Goal: Task Accomplishment & Management: Manage account settings

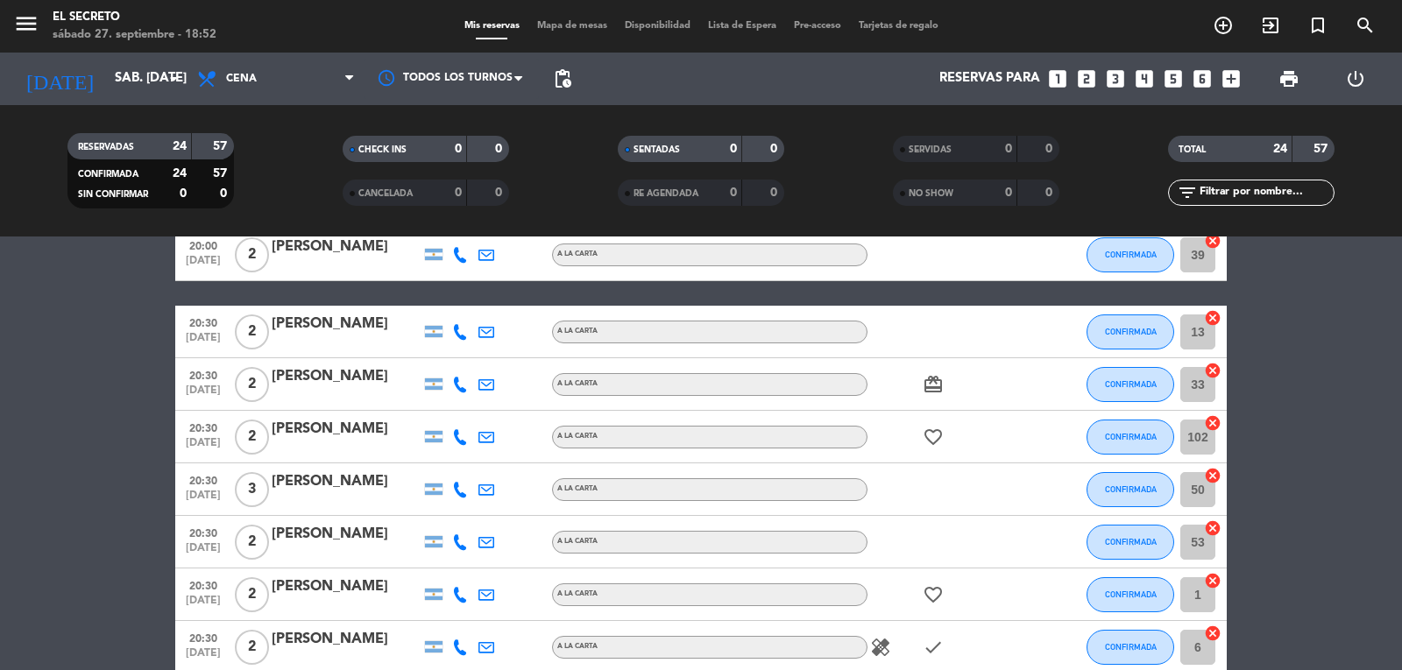
scroll to position [175, 0]
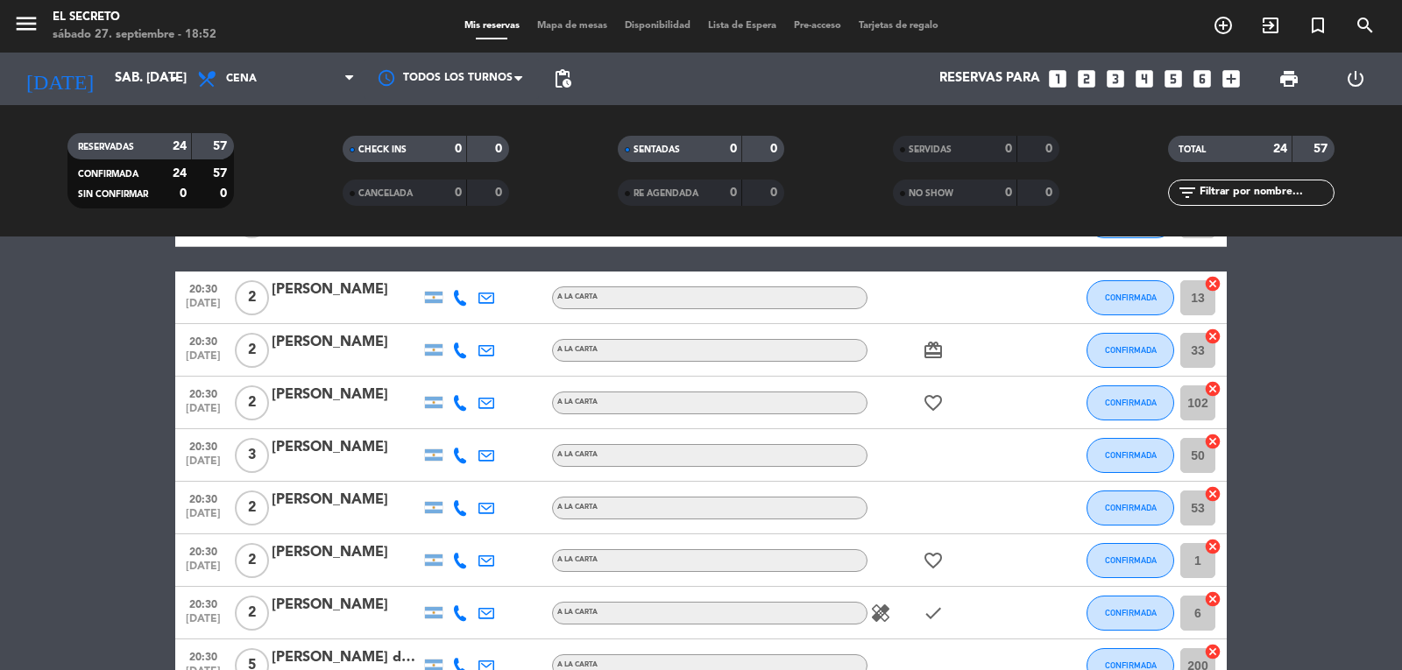
click at [360, 460] on div "[PERSON_NAME]" at bounding box center [346, 454] width 149 height 37
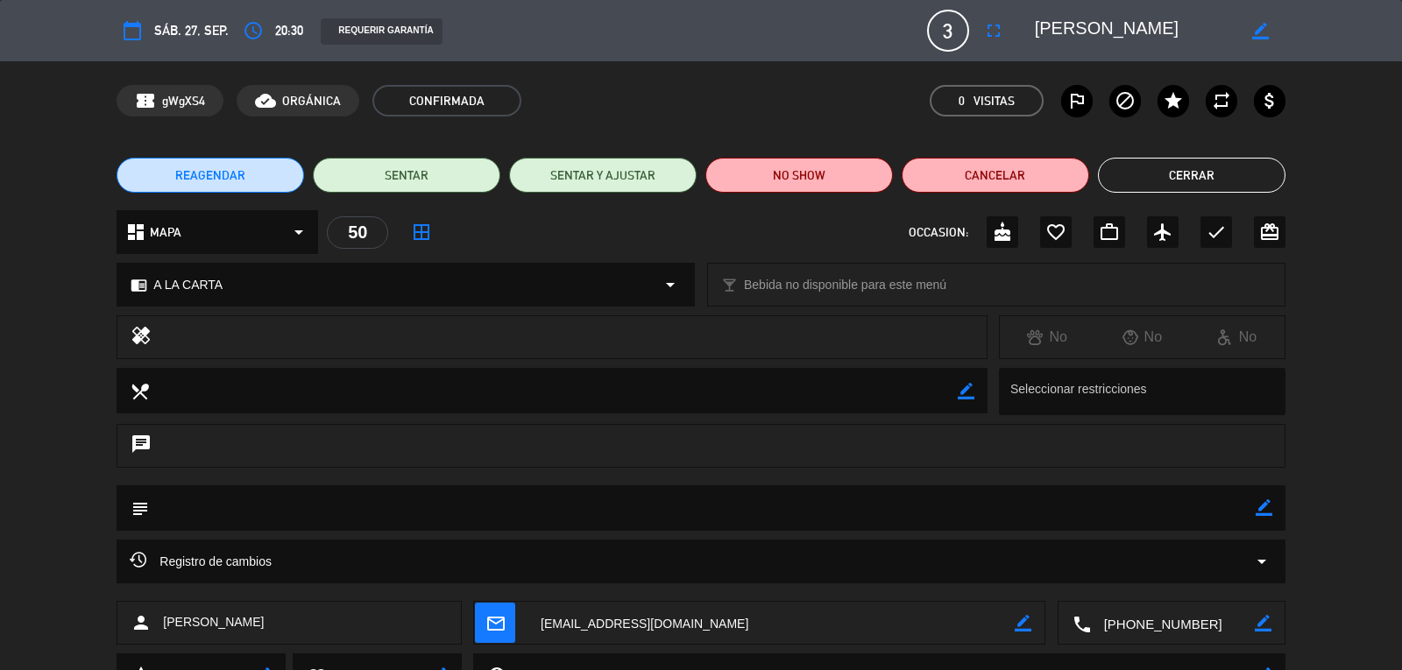
click at [1141, 180] on button "Cerrar" at bounding box center [1191, 175] width 187 height 35
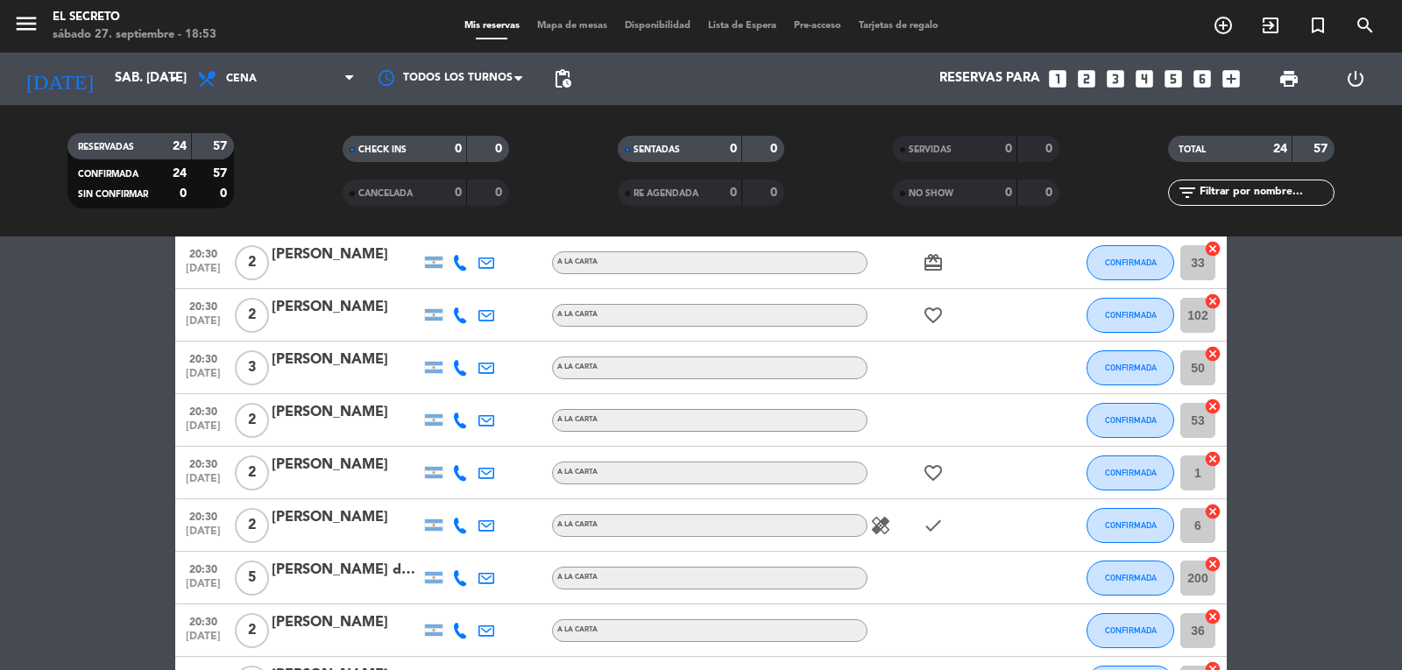
scroll to position [350, 0]
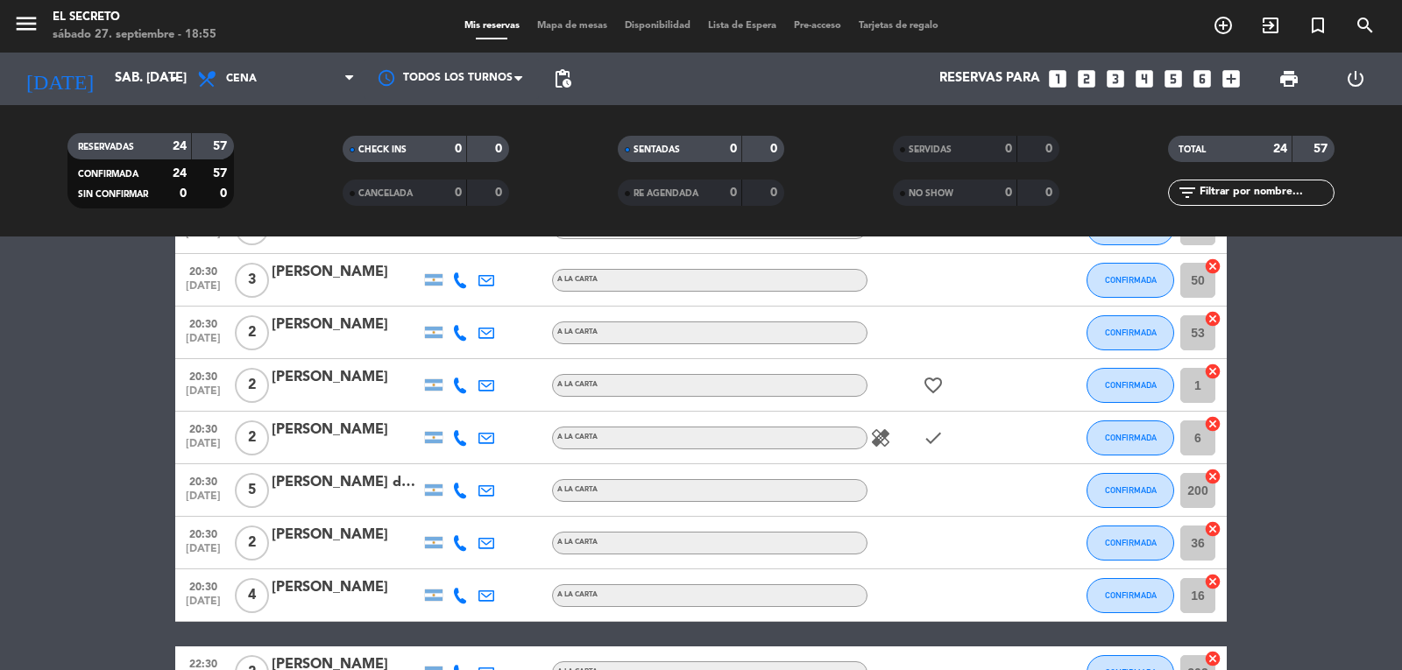
click at [882, 446] on icon "healing" at bounding box center [880, 437] width 21 height 21
click at [935, 440] on icon "check" at bounding box center [932, 437] width 21 height 21
click at [292, 491] on div "[PERSON_NAME] dos [PERSON_NAME]" at bounding box center [346, 482] width 149 height 23
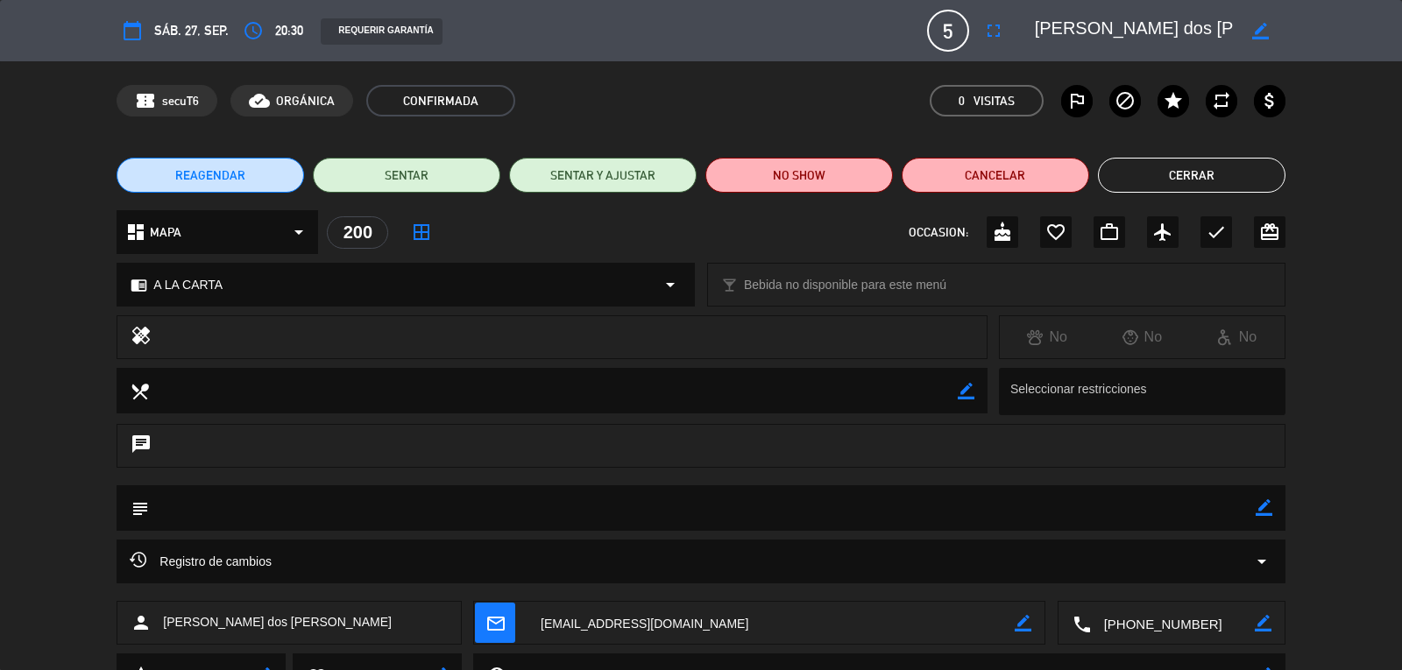
click at [1205, 187] on button "Cerrar" at bounding box center [1191, 175] width 187 height 35
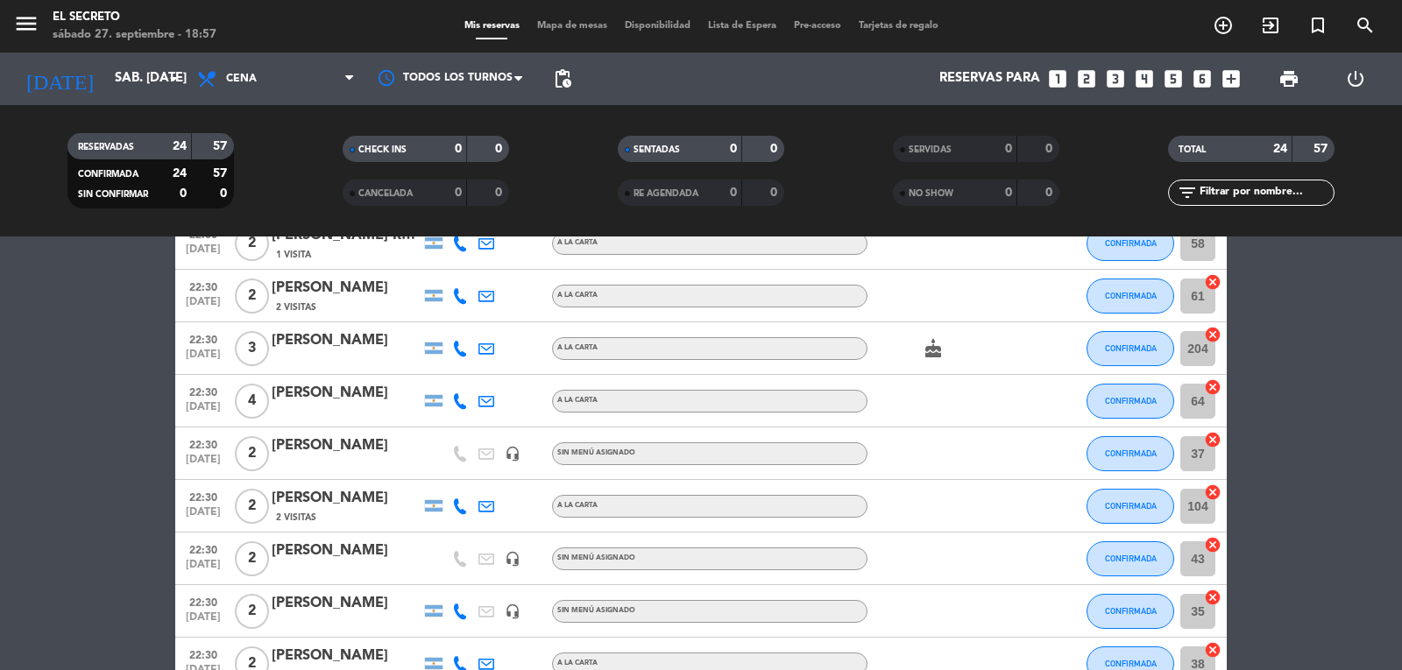
scroll to position [876, 0]
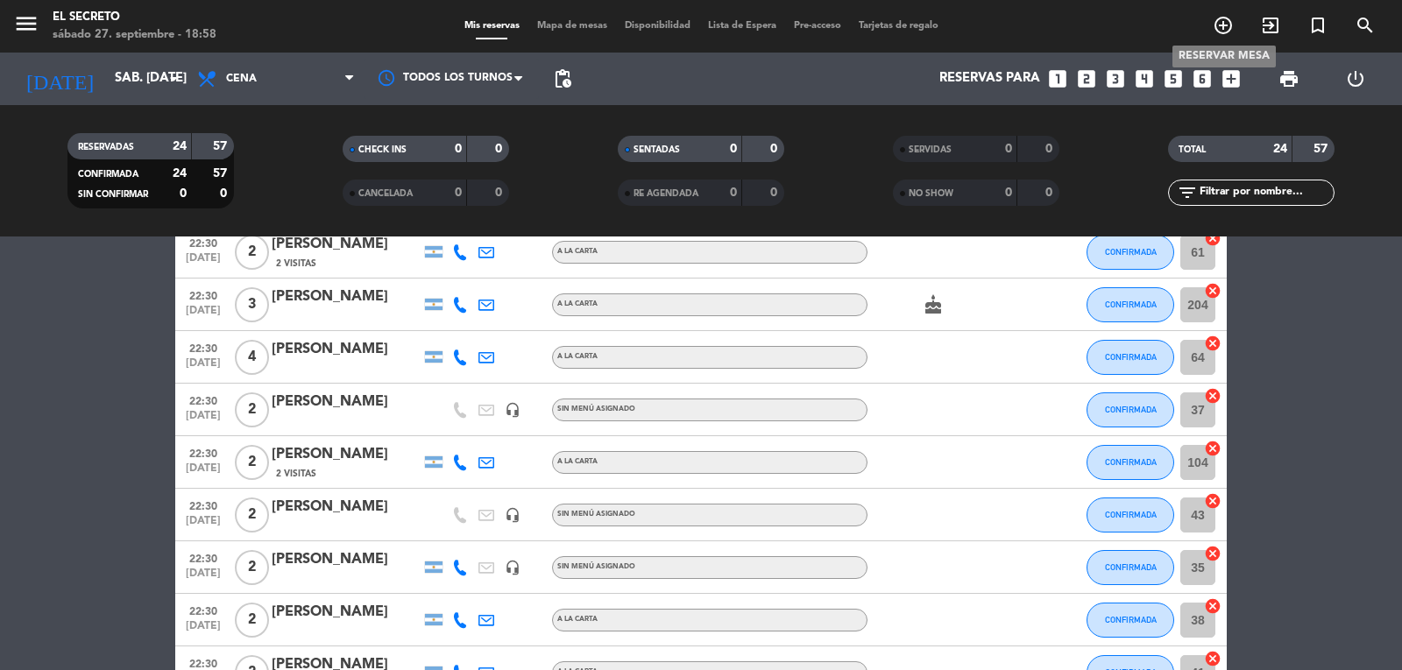
click at [1222, 32] on icon "add_circle_outline" at bounding box center [1222, 25] width 21 height 21
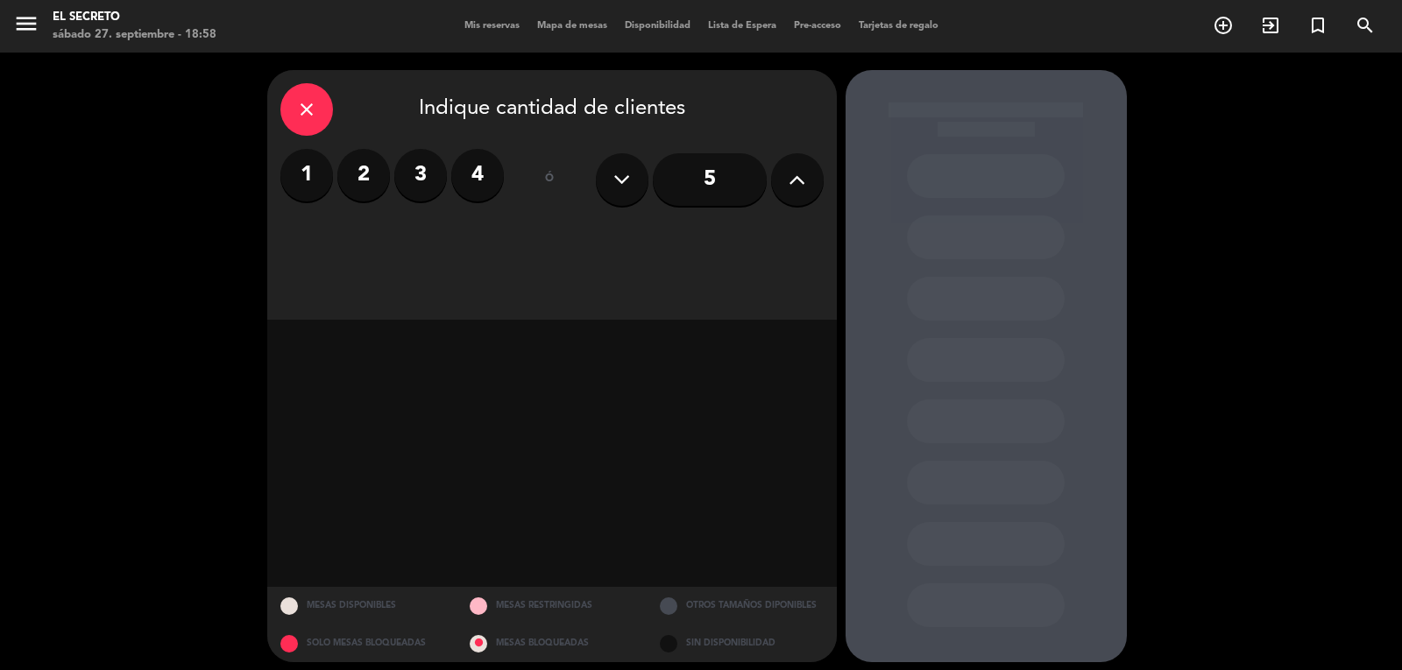
click at [363, 187] on label "2" at bounding box center [363, 175] width 53 height 53
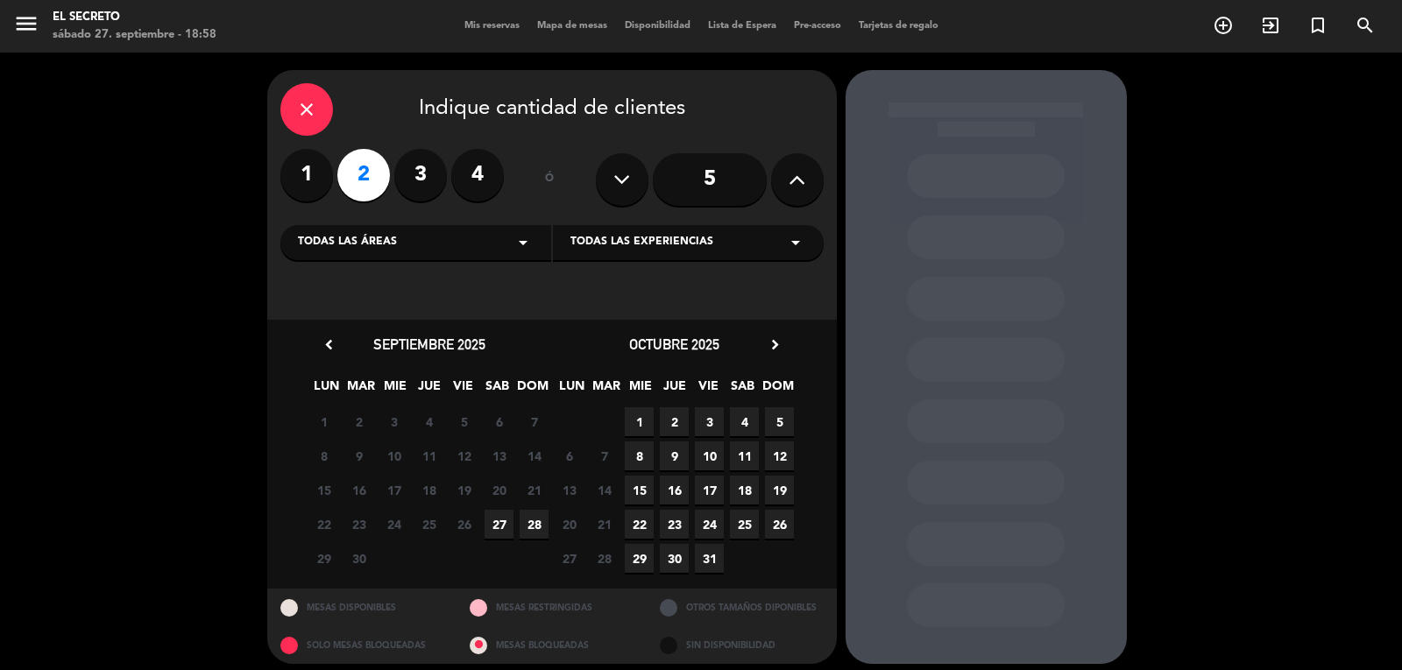
click at [499, 513] on span "27" at bounding box center [498, 524] width 29 height 29
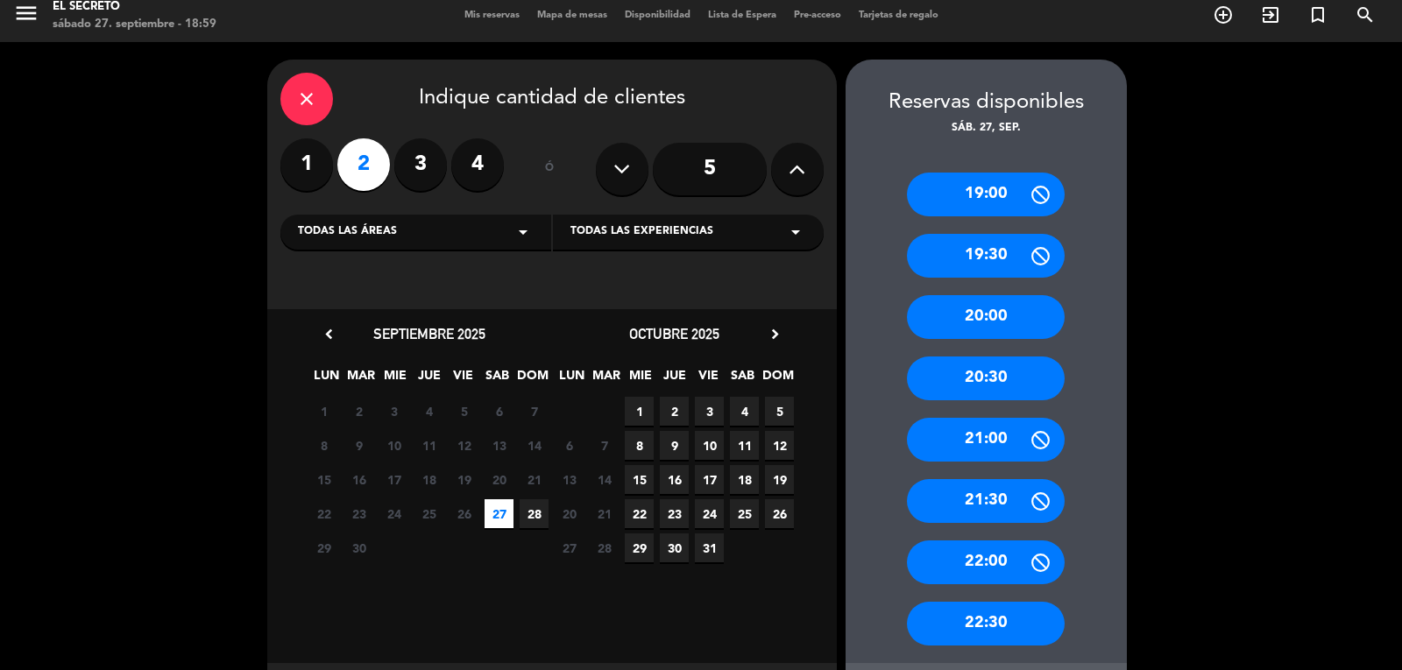
click at [1010, 618] on div "22:30" at bounding box center [986, 624] width 158 height 44
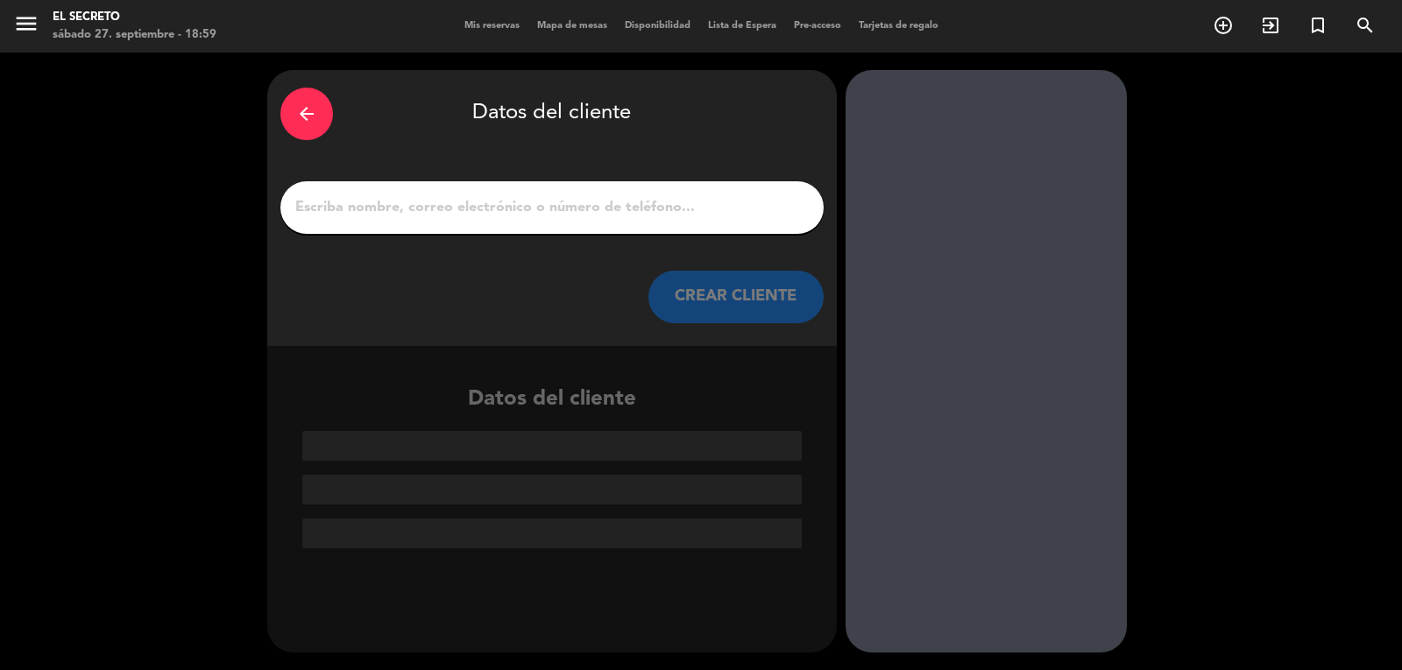
scroll to position [0, 0]
click at [502, 212] on input "1" at bounding box center [551, 207] width 517 height 25
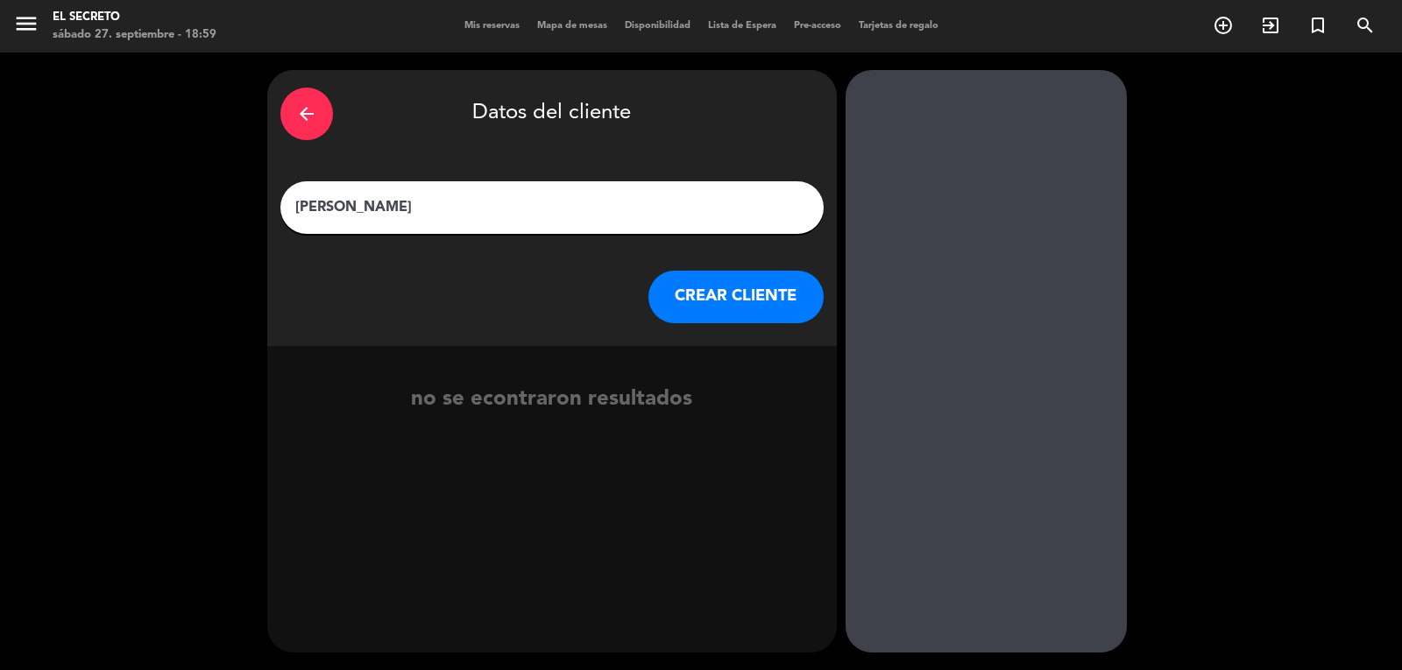
type input "[PERSON_NAME]"
click at [673, 292] on button "CREAR CLIENTE" at bounding box center [735, 297] width 175 height 53
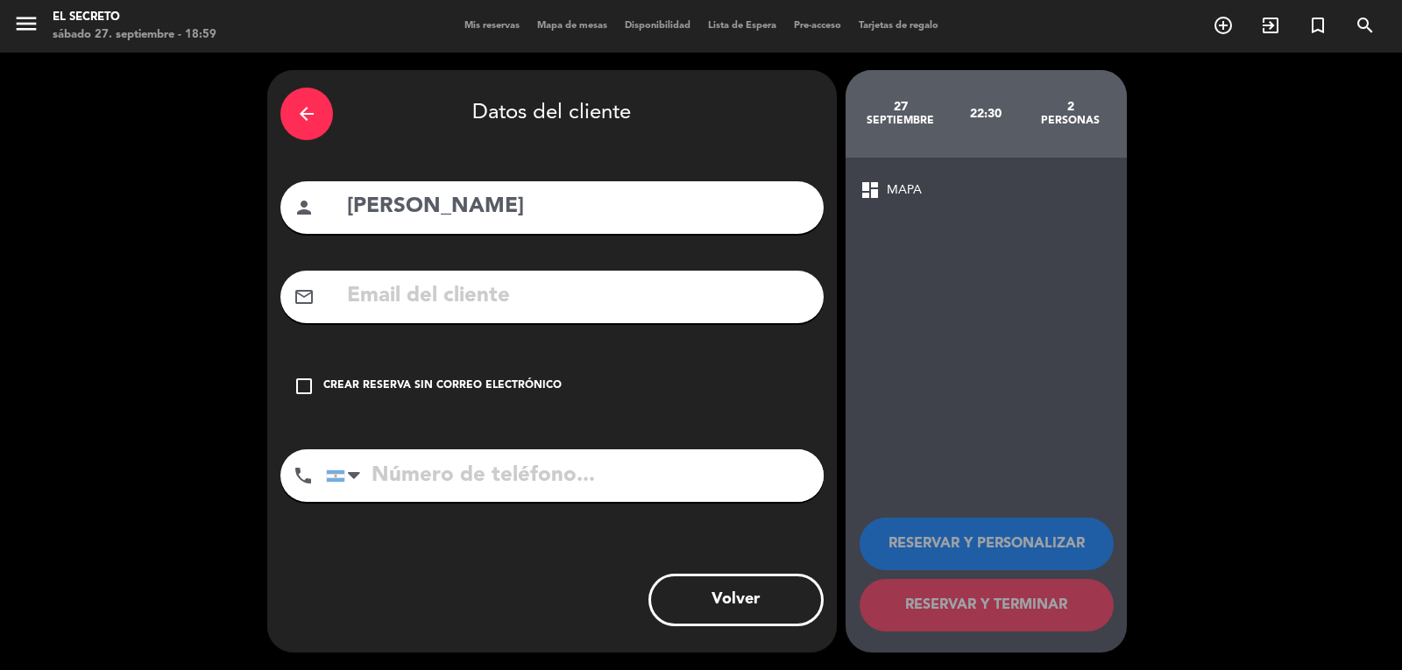
click at [312, 391] on icon "check_box_outline_blank" at bounding box center [303, 386] width 21 height 21
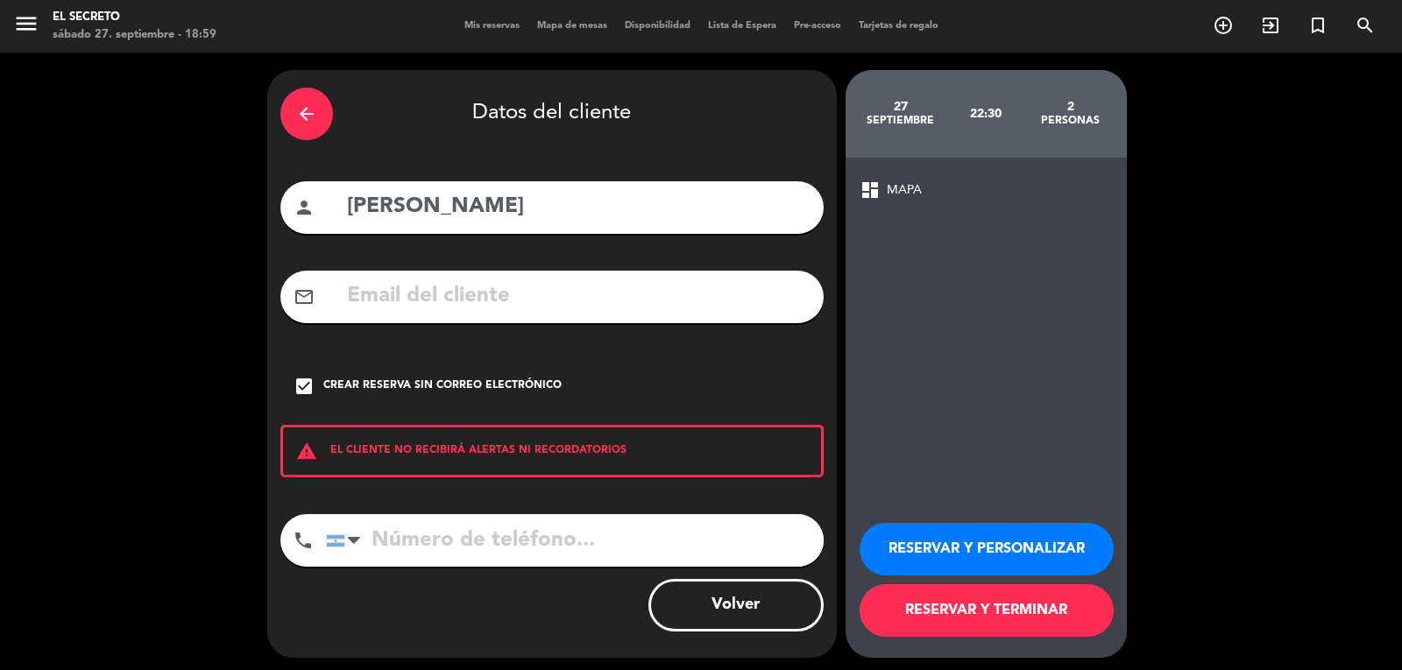
click at [966, 627] on button "RESERVAR Y TERMINAR" at bounding box center [986, 610] width 254 height 53
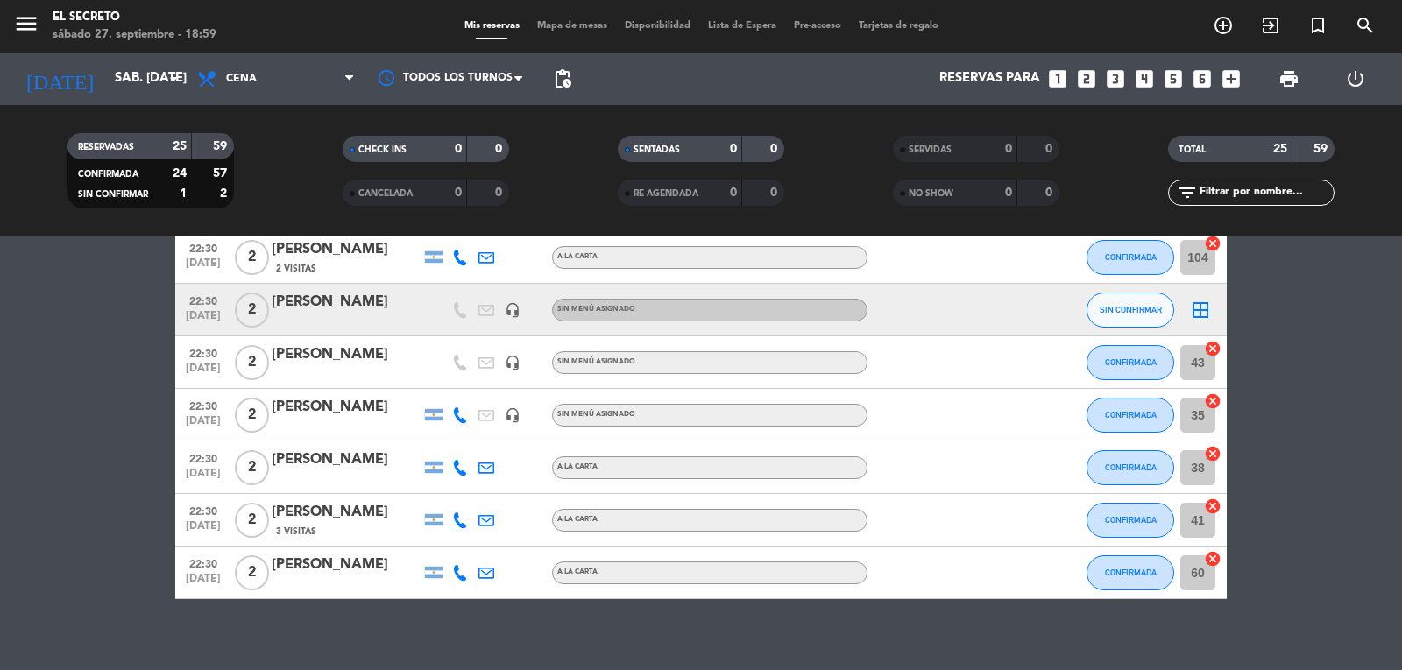
scroll to position [1098, 0]
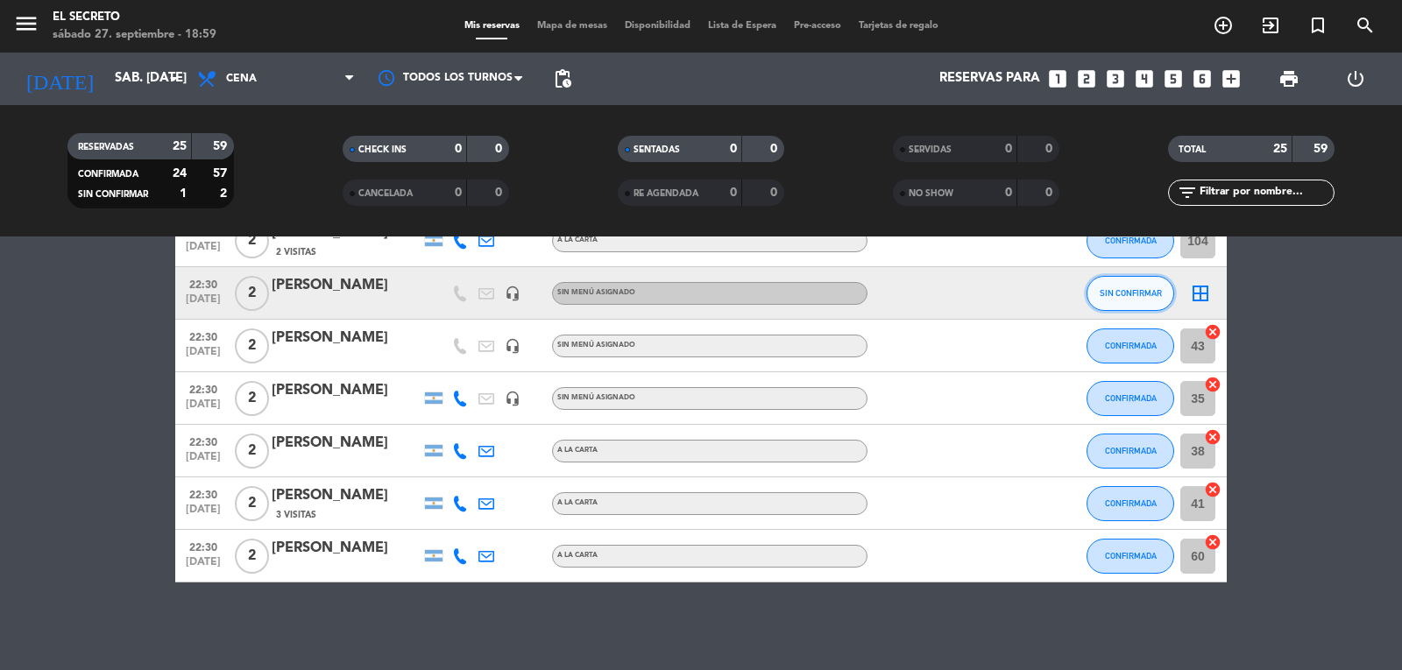
click at [1141, 282] on button "SIN CONFIRMAR" at bounding box center [1130, 293] width 88 height 35
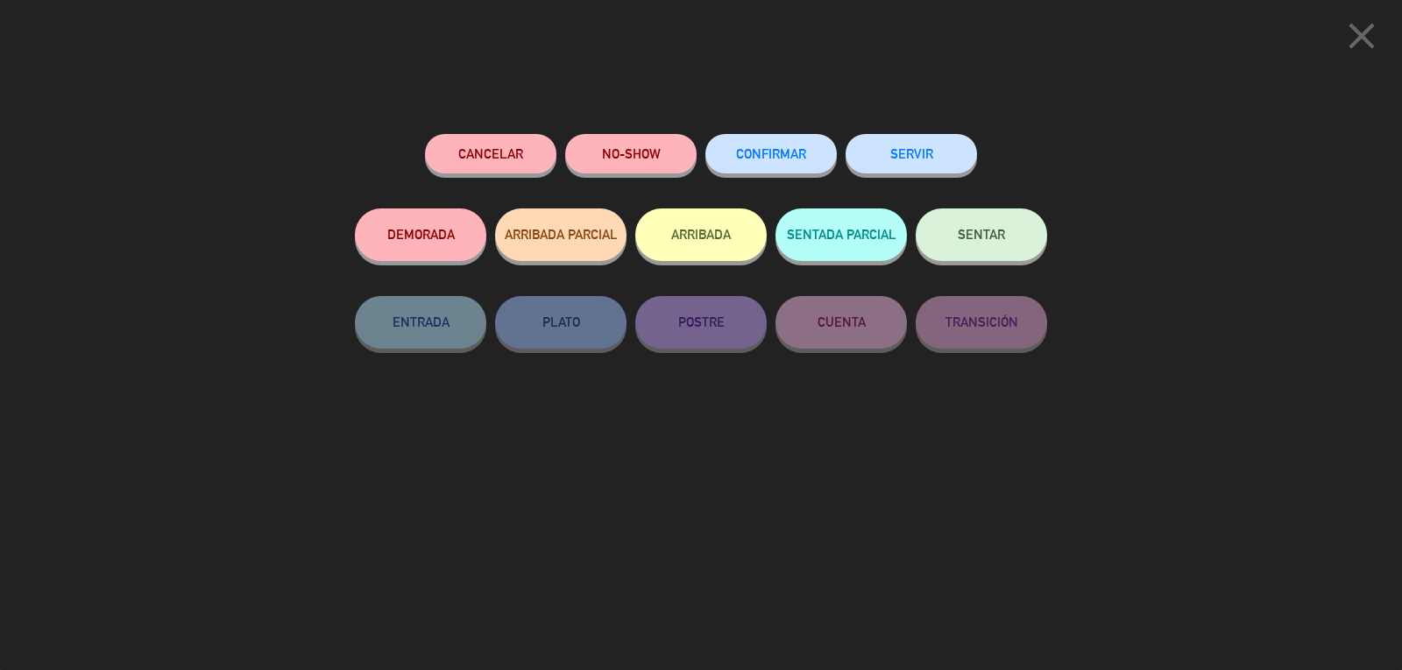
click at [773, 165] on button "CONFIRMAR" at bounding box center [770, 153] width 131 height 39
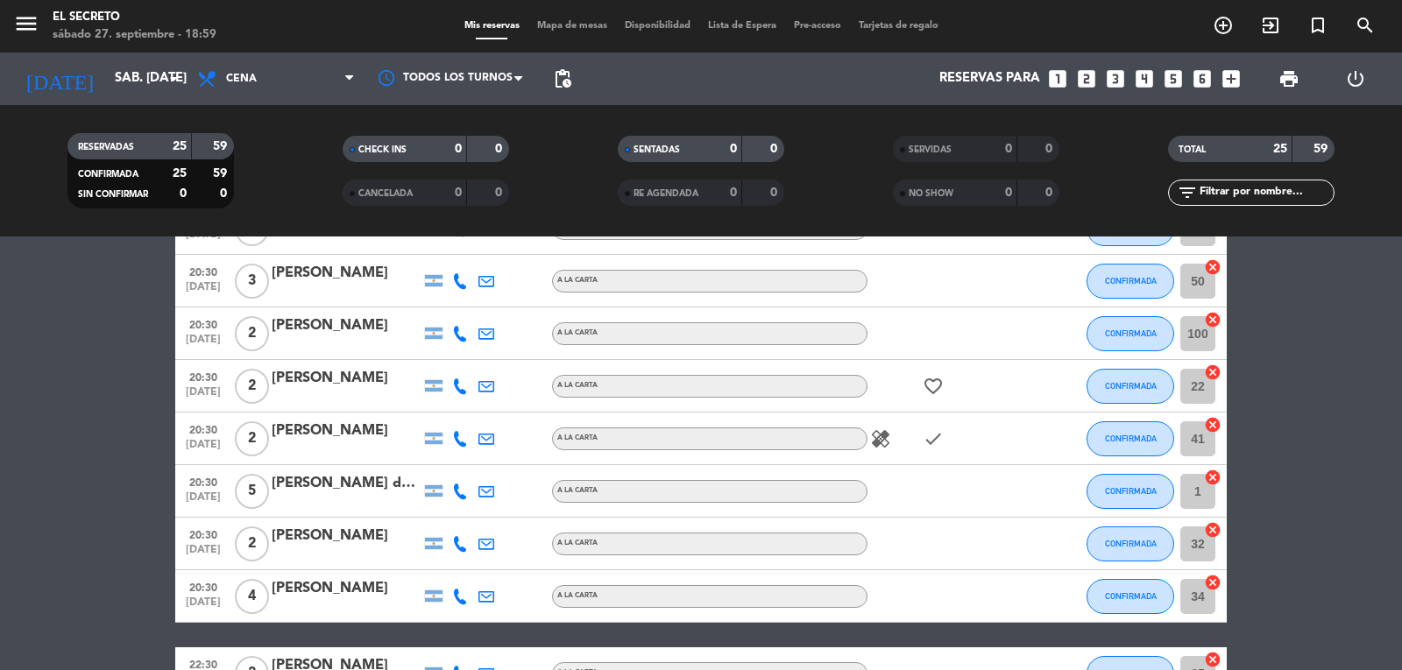
scroll to position [350, 0]
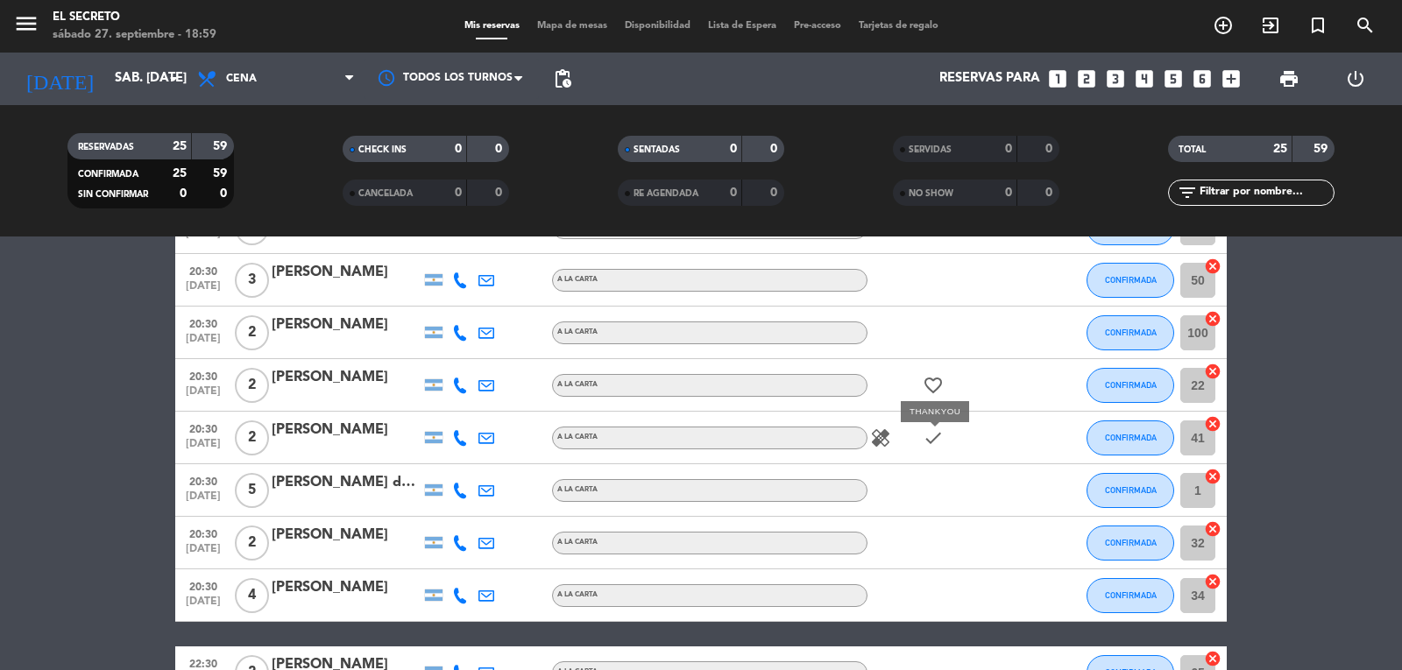
click at [928, 441] on icon "check" at bounding box center [932, 437] width 21 height 21
click at [886, 444] on icon "healing" at bounding box center [880, 437] width 21 height 21
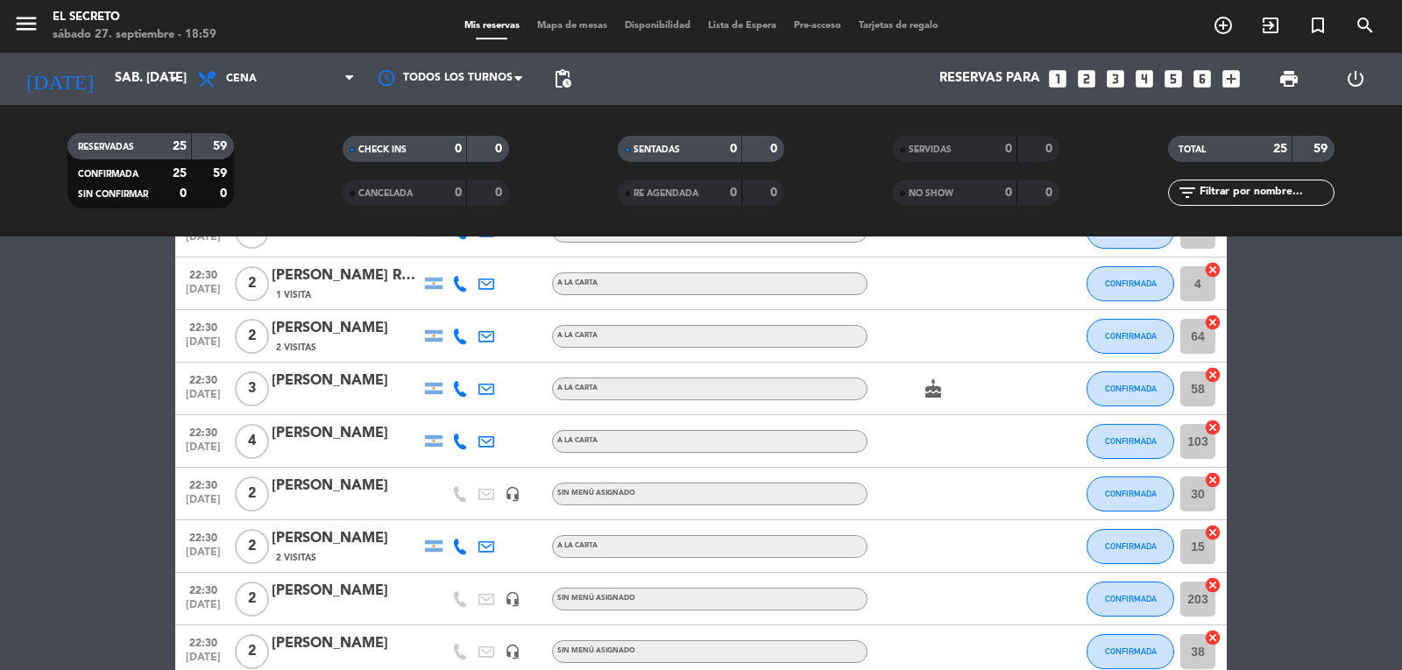
scroll to position [876, 0]
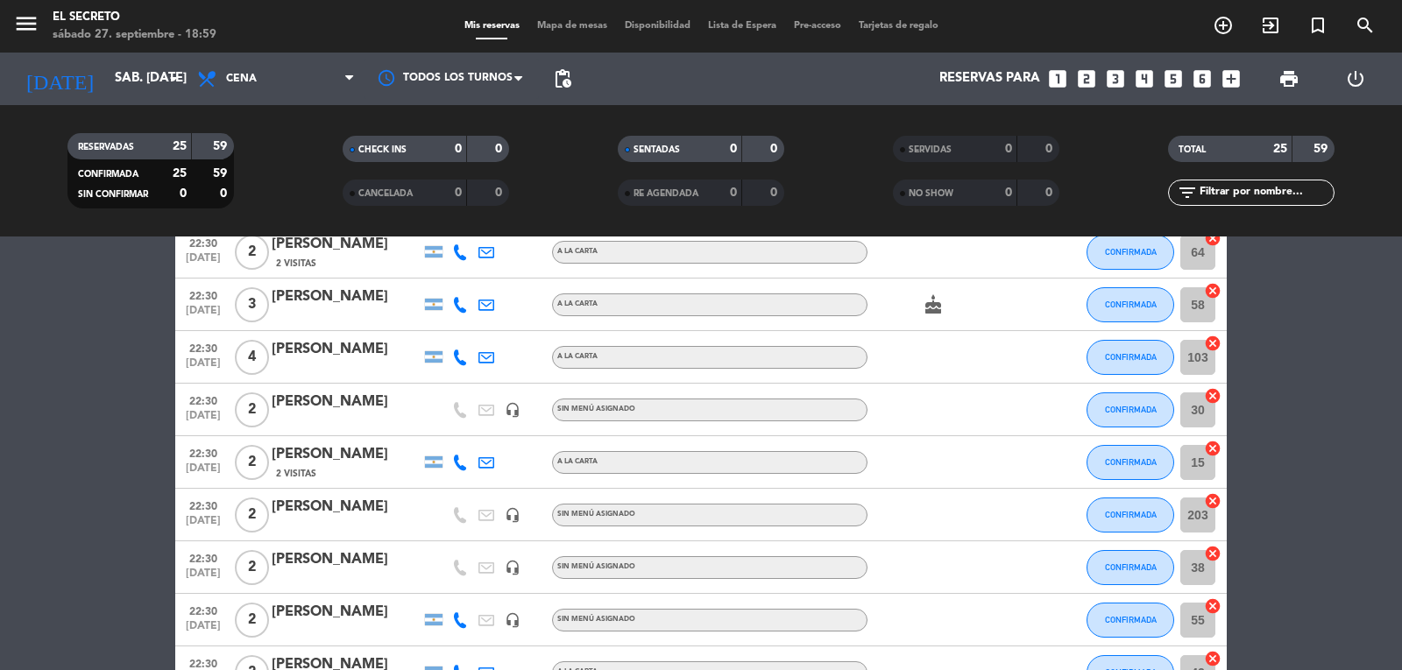
click at [927, 307] on icon "cake" at bounding box center [932, 304] width 21 height 21
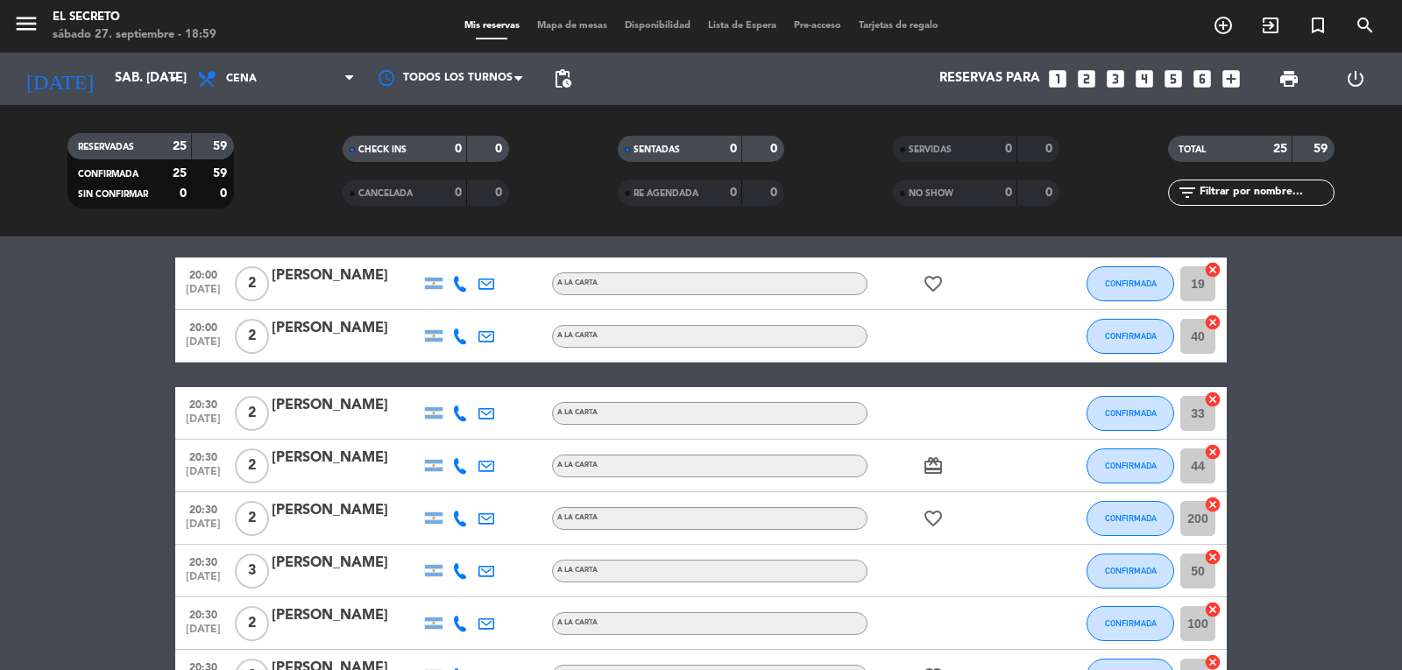
scroll to position [0, 0]
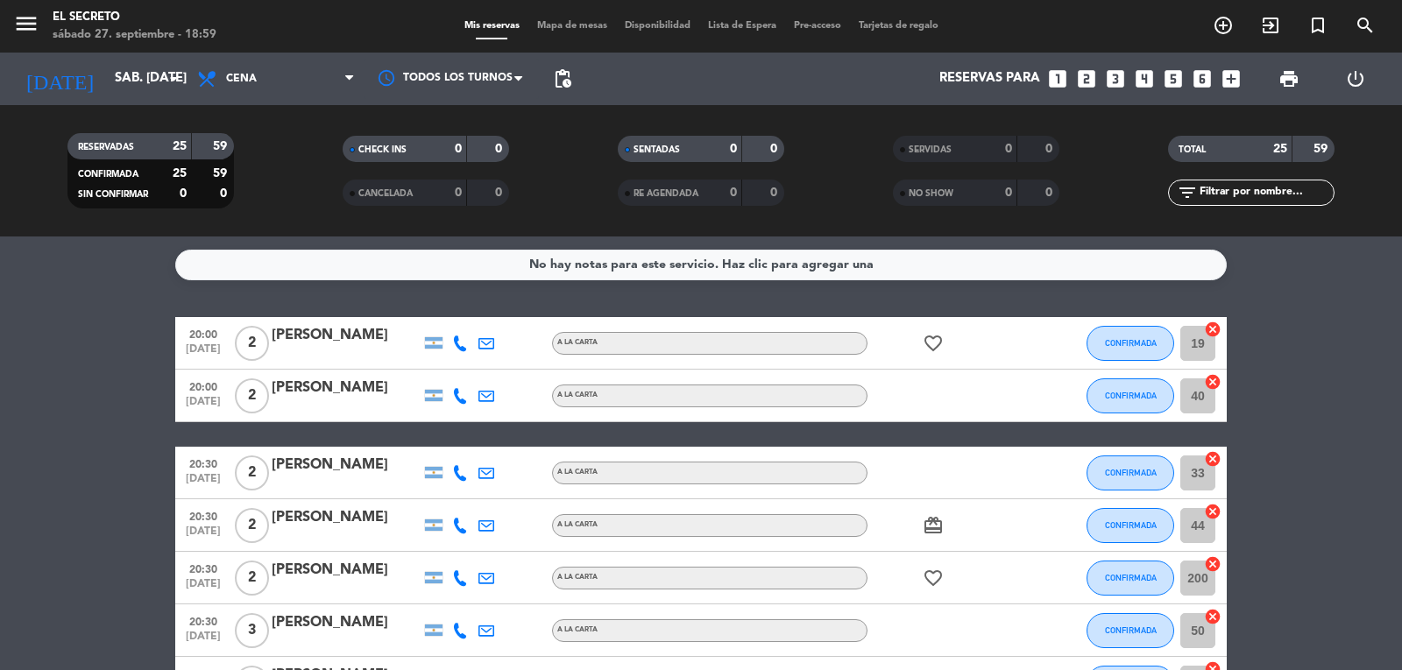
click at [552, 74] on span "pending_actions" at bounding box center [562, 78] width 35 height 35
click at [560, 74] on span "pending_actions" at bounding box center [562, 78] width 21 height 21
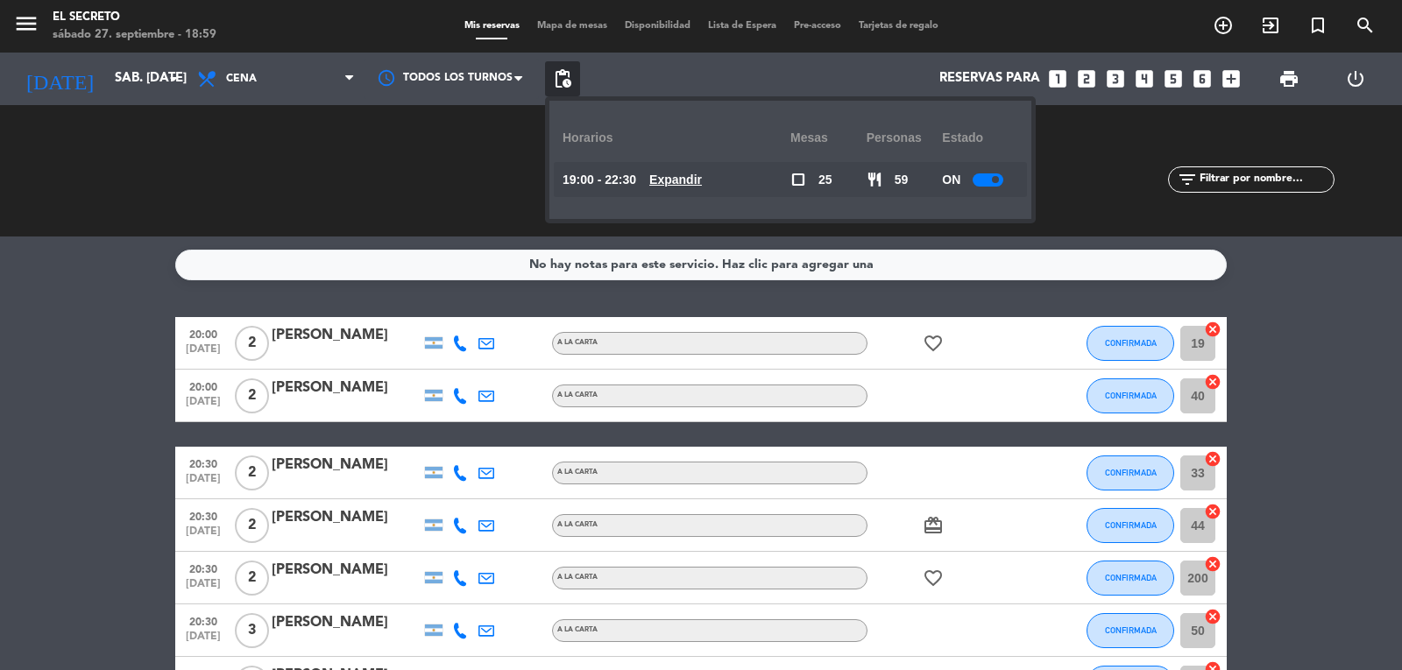
click at [671, 173] on u "Expandir" at bounding box center [675, 180] width 53 height 14
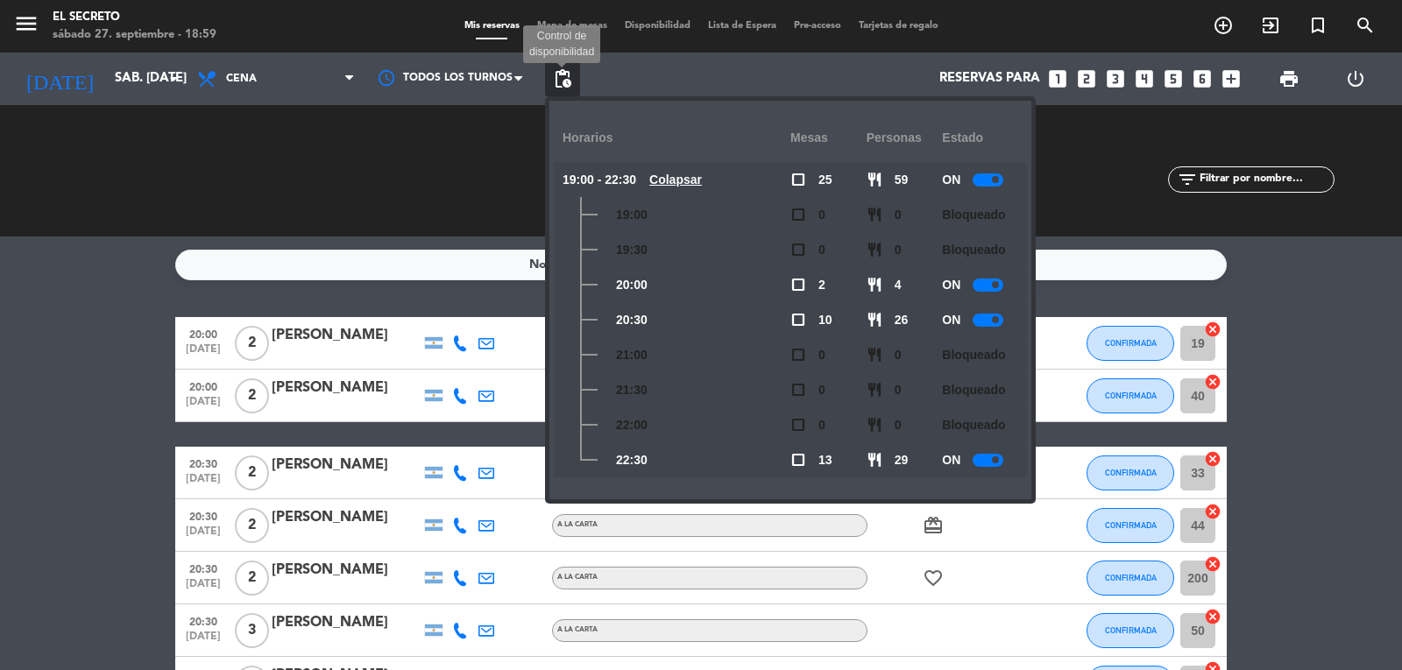
click at [566, 81] on span "pending_actions" at bounding box center [562, 78] width 21 height 21
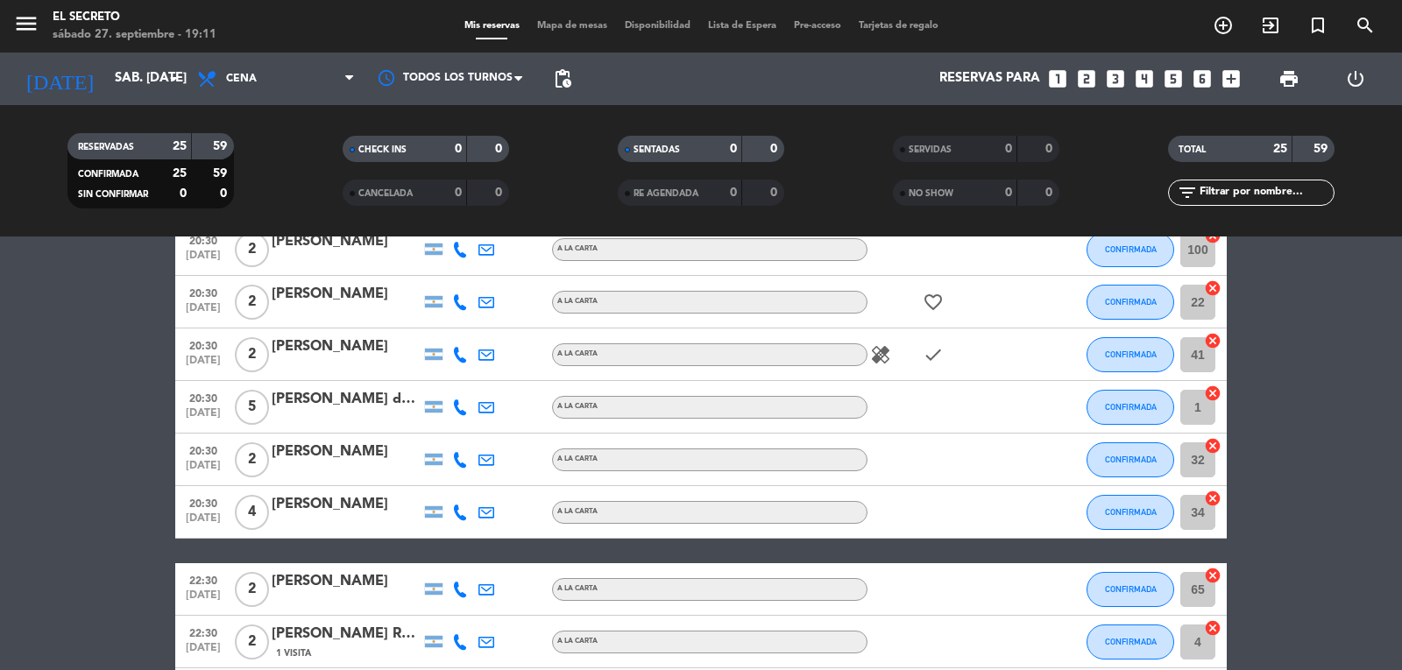
scroll to position [438, 0]
